Goal: Find specific page/section: Find specific page/section

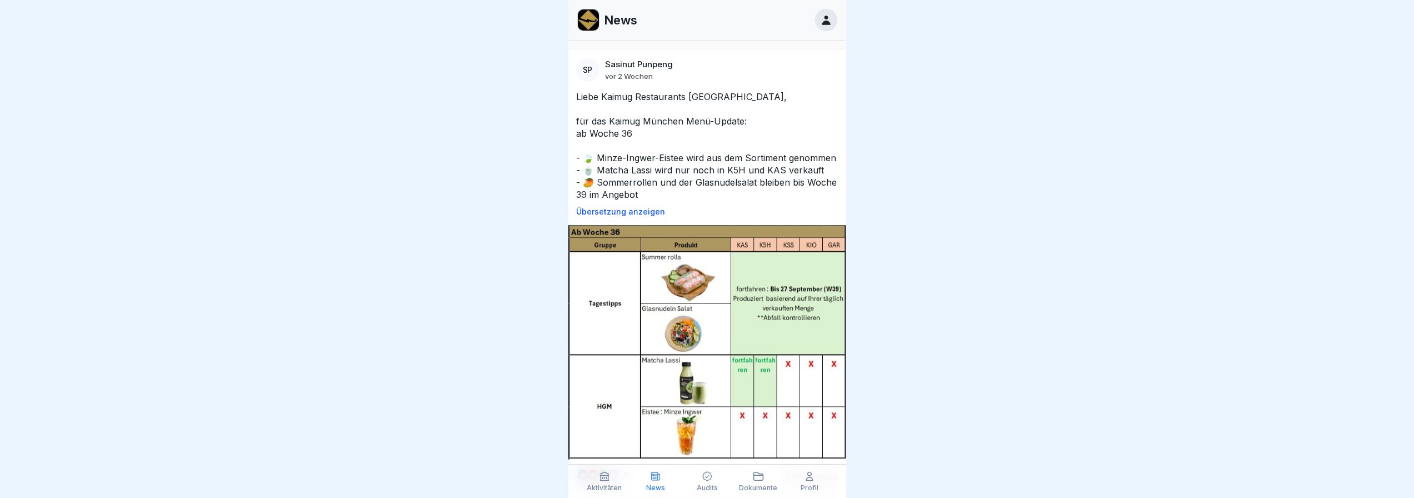
click at [821, 20] on icon at bounding box center [826, 20] width 12 height 12
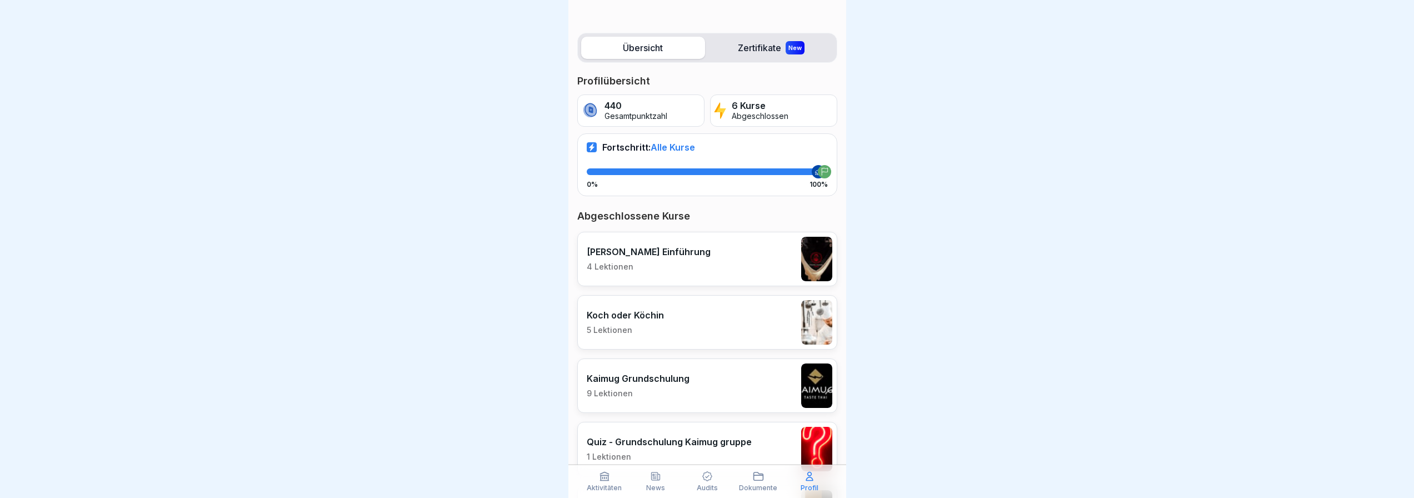
scroll to position [167, 0]
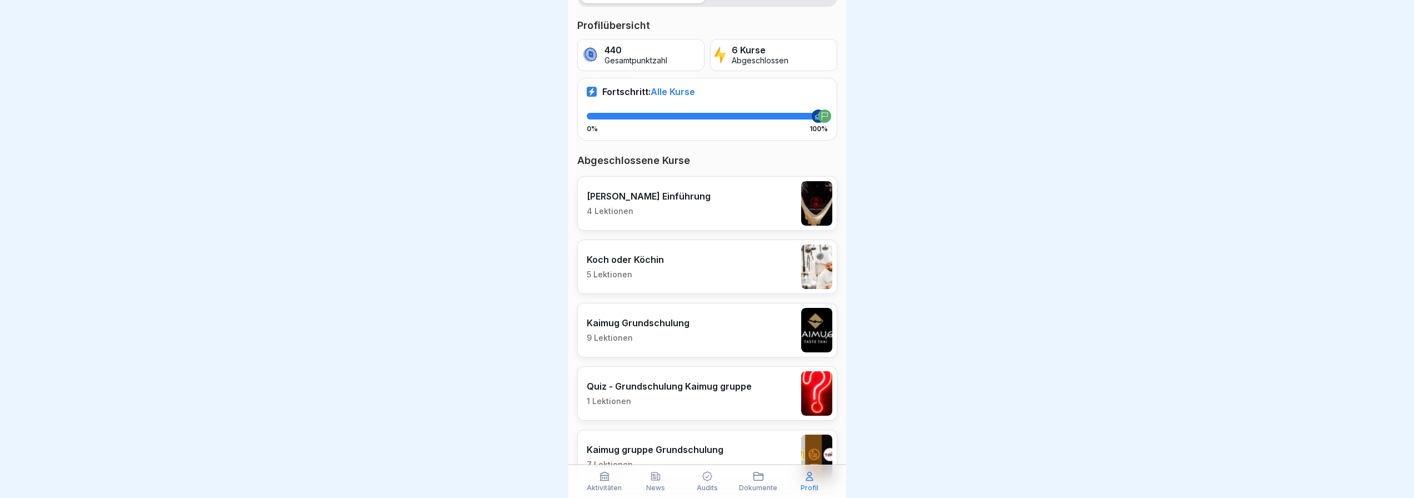
click at [766, 484] on p "Dokumente" at bounding box center [758, 488] width 38 height 8
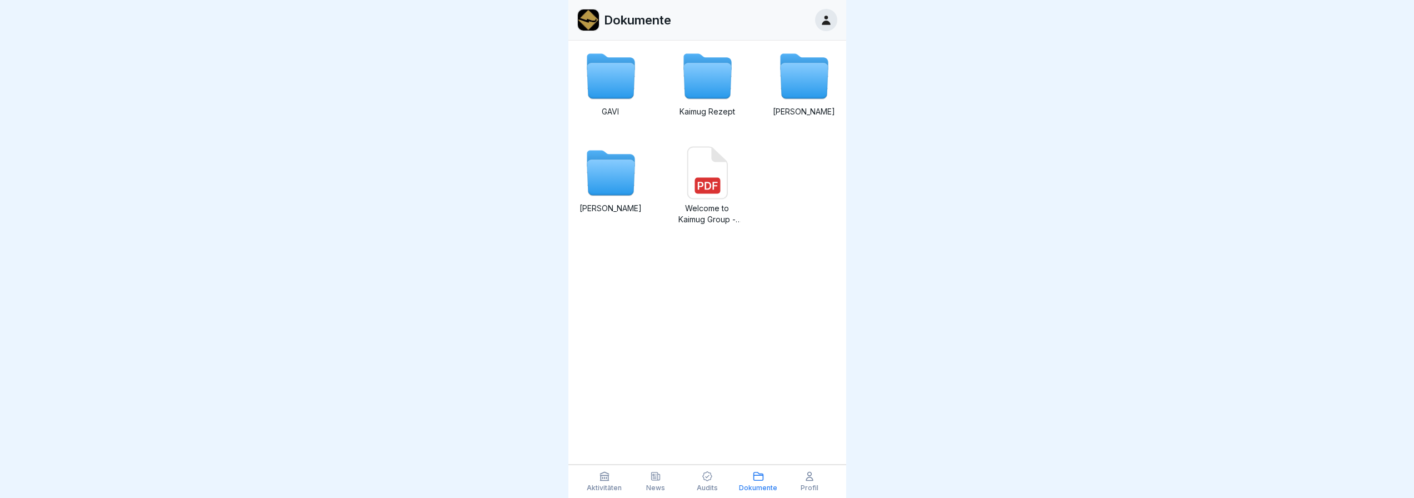
click at [707, 88] on icon at bounding box center [708, 81] width 48 height 36
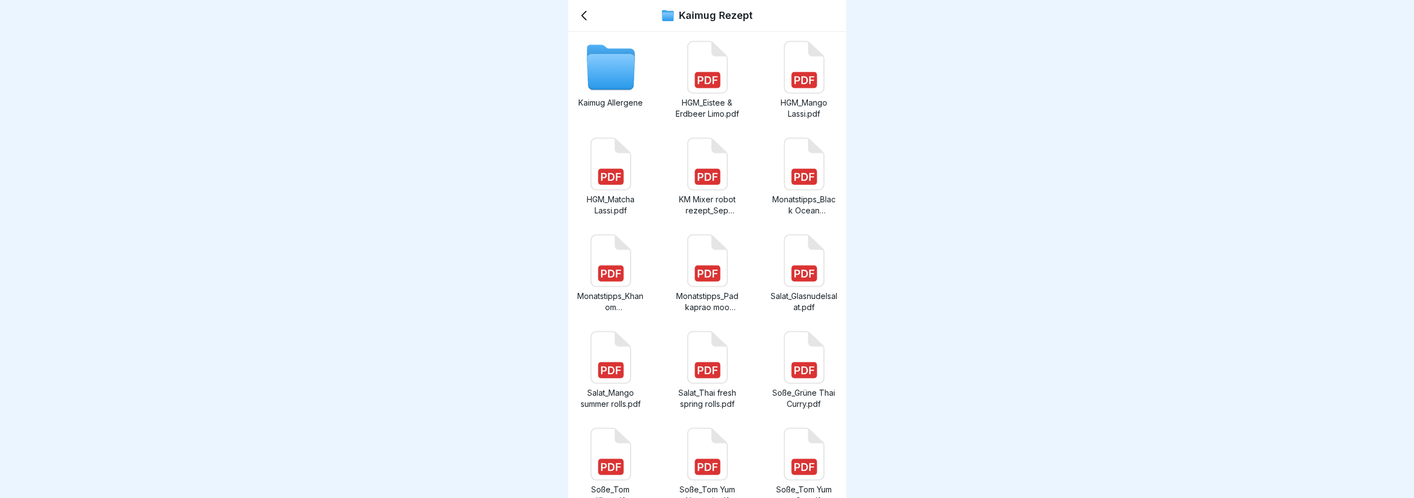
click at [688, 176] on icon at bounding box center [706, 164] width 39 height 52
